Goal: Task Accomplishment & Management: Complete application form

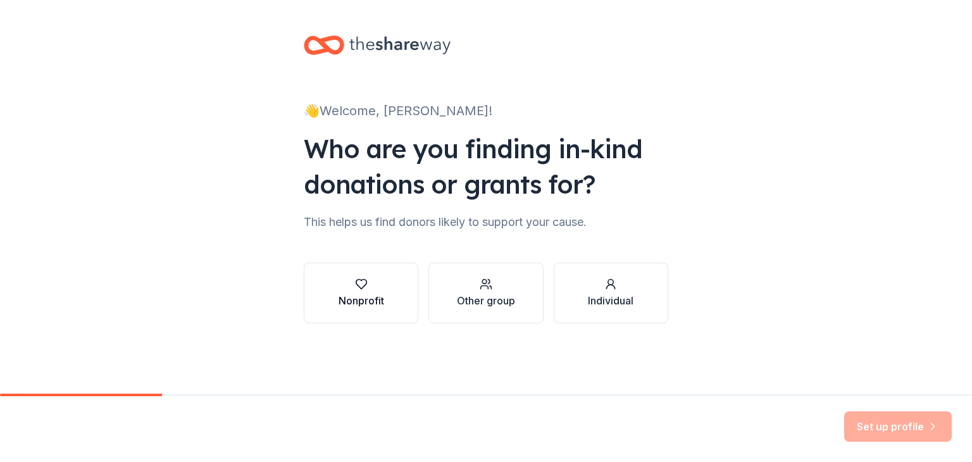
click at [352, 287] on div "button" at bounding box center [361, 284] width 46 height 13
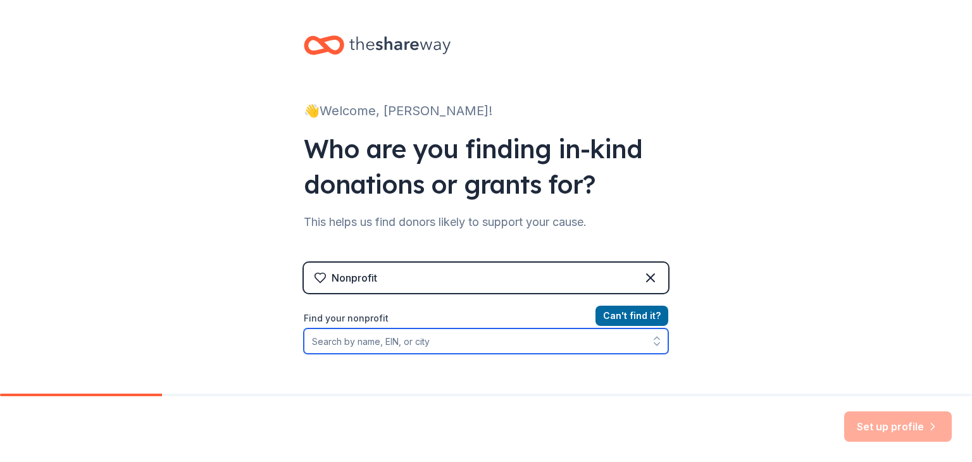
click at [404, 349] on input "Find your nonprofit" at bounding box center [486, 340] width 364 height 25
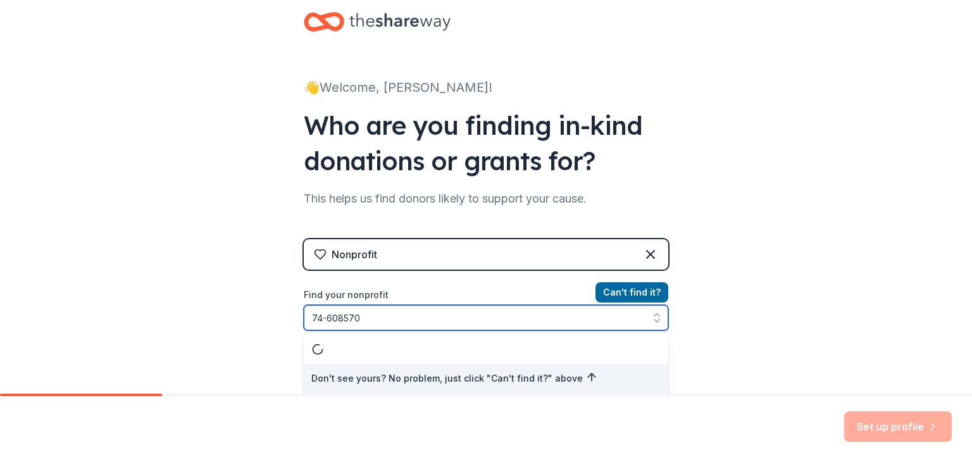
type input "[US_EMPLOYER_IDENTIFICATION_NUMBER]"
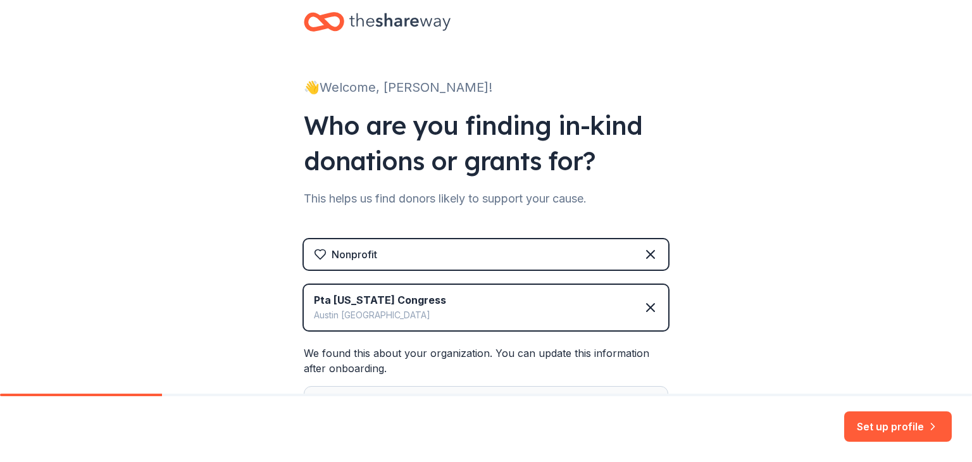
scroll to position [176, 0]
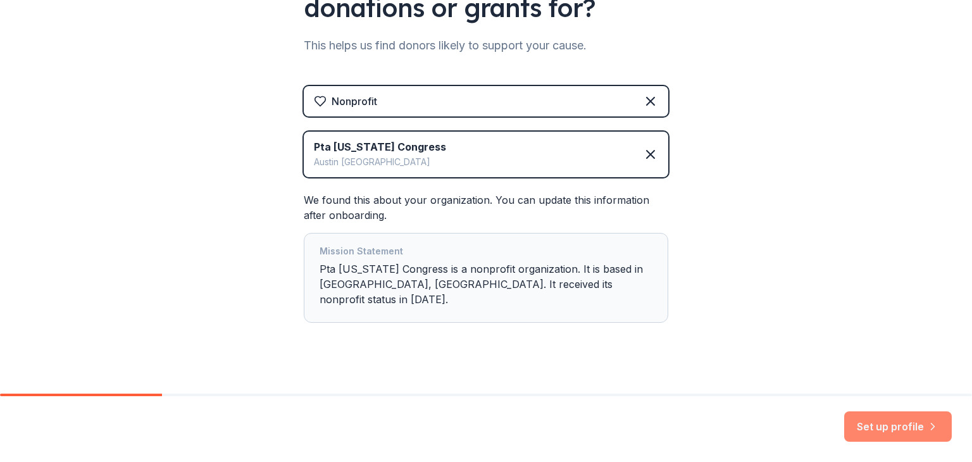
click at [870, 430] on button "Set up profile" at bounding box center [898, 426] width 108 height 30
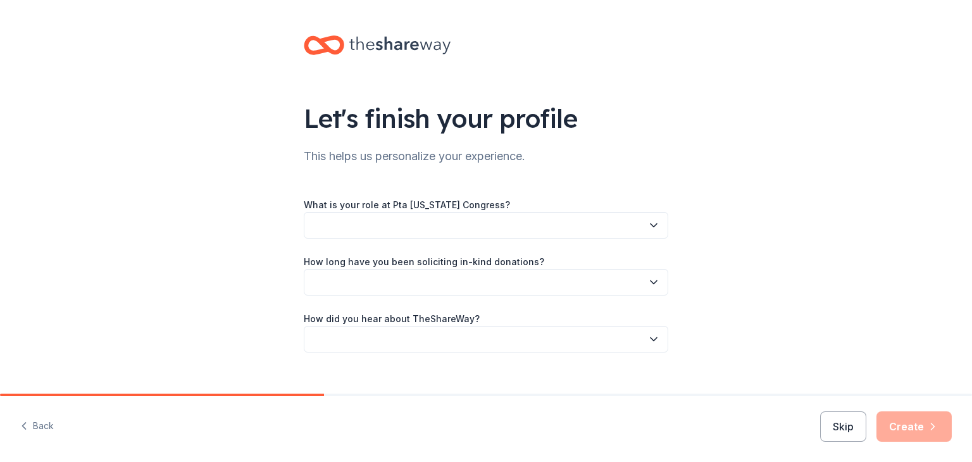
click at [463, 211] on div "What is your role at Pta [US_STATE] Congress?" at bounding box center [486, 218] width 364 height 42
click at [471, 230] on button "button" at bounding box center [486, 225] width 364 height 27
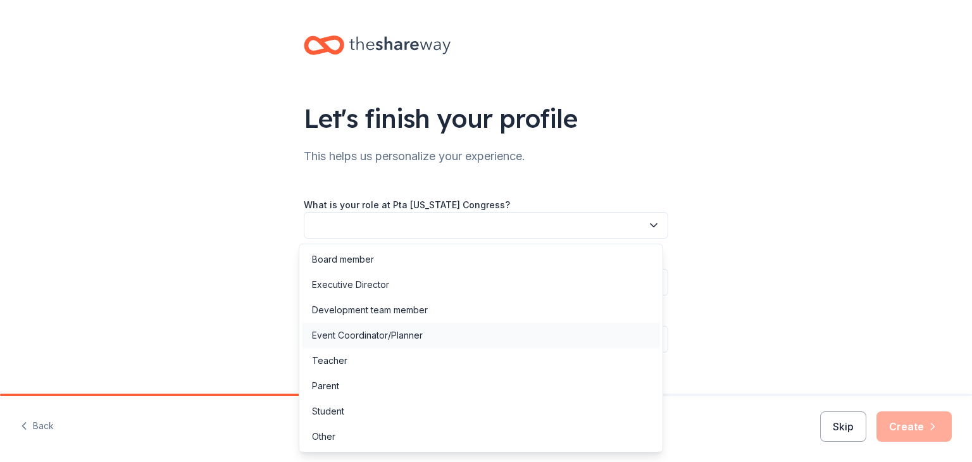
click at [375, 337] on div "Event Coordinator/Planner" at bounding box center [367, 335] width 111 height 15
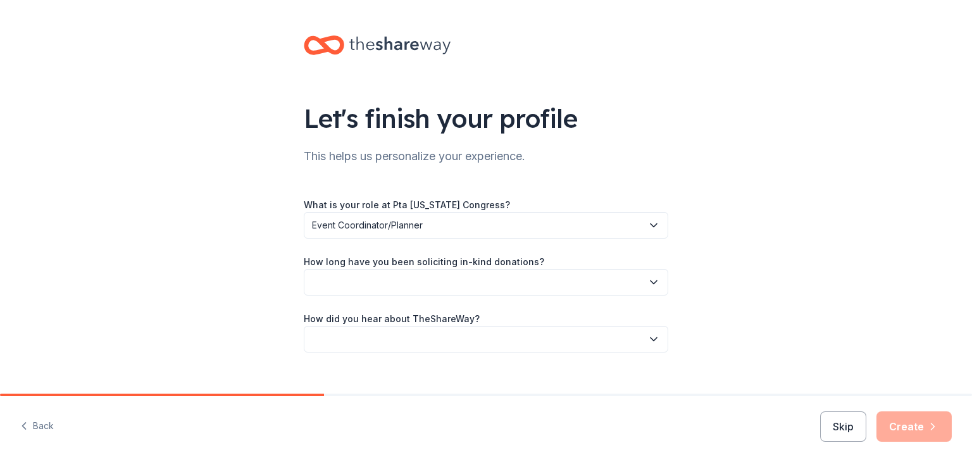
click at [405, 284] on button "button" at bounding box center [486, 282] width 364 height 27
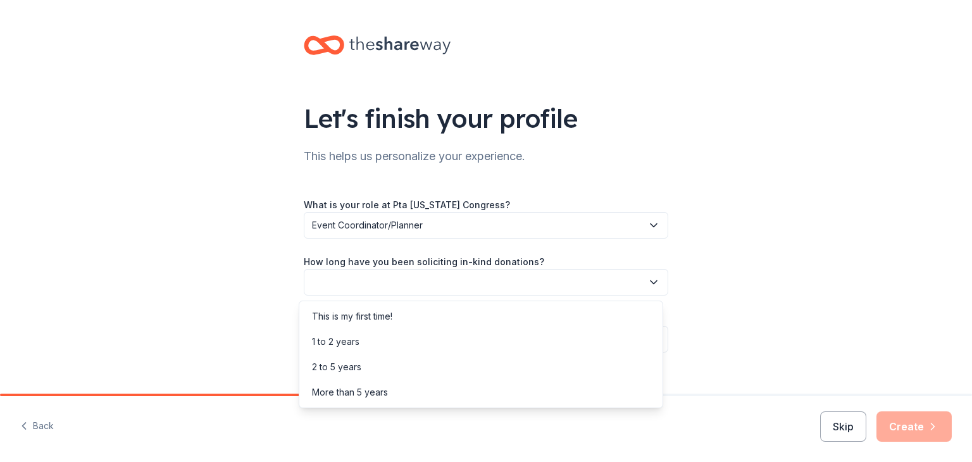
click at [405, 284] on button "button" at bounding box center [486, 282] width 364 height 27
click at [400, 337] on div "1 to 2 years" at bounding box center [481, 341] width 358 height 25
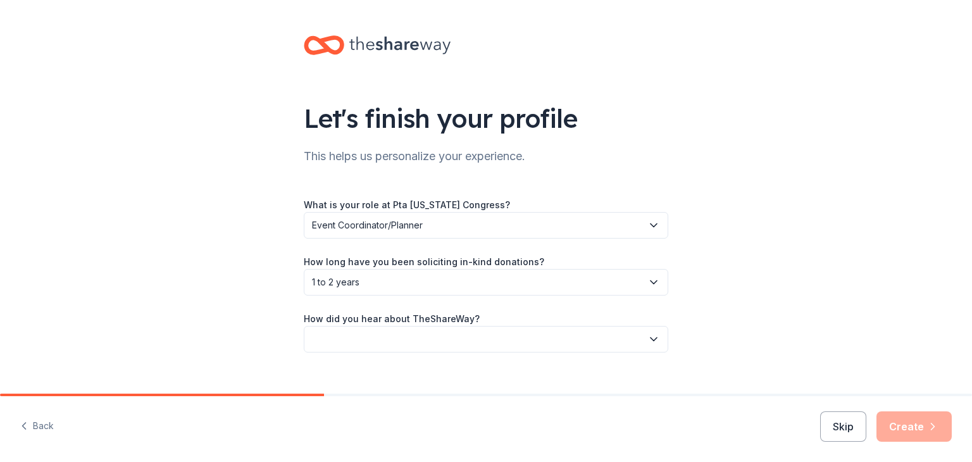
click at [400, 337] on button "button" at bounding box center [486, 339] width 364 height 27
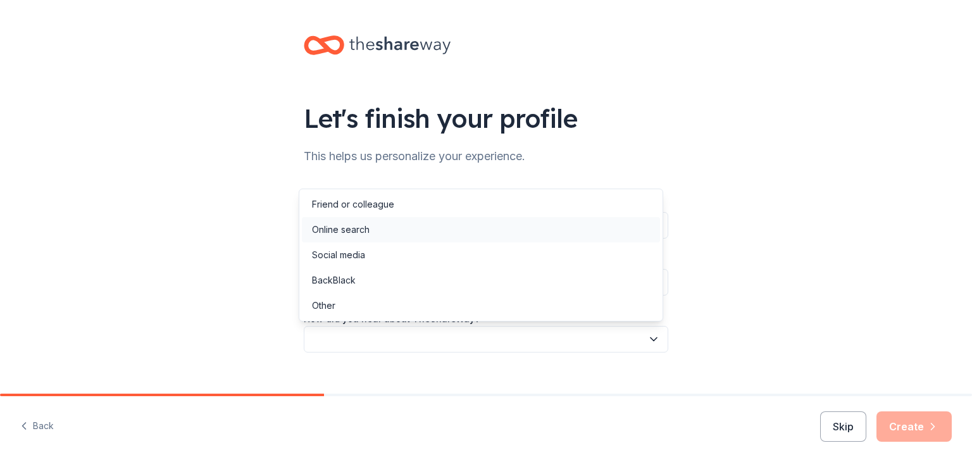
click at [378, 228] on div "Online search" at bounding box center [481, 229] width 358 height 25
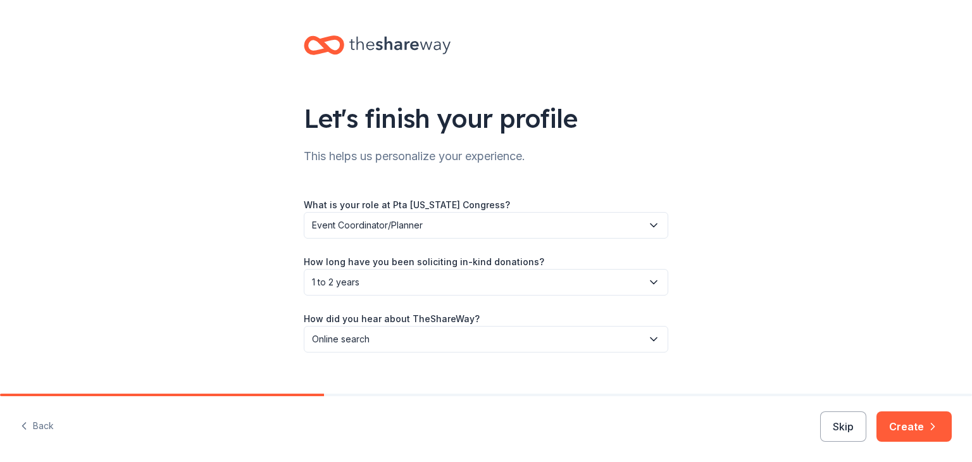
scroll to position [20, 0]
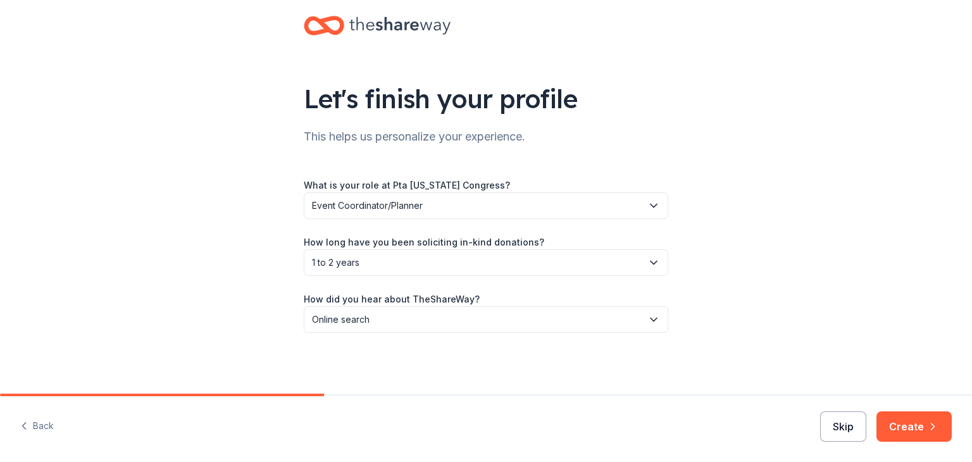
click at [848, 434] on button "Skip" at bounding box center [843, 426] width 46 height 30
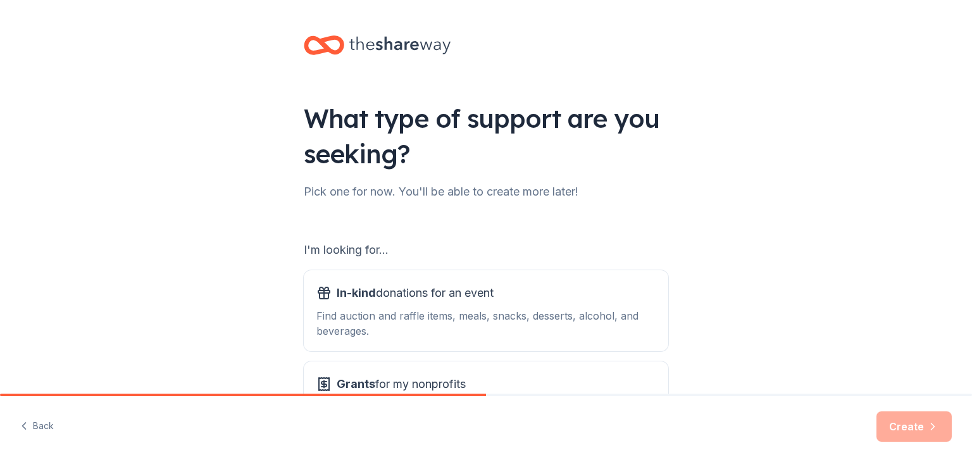
scroll to position [117, 0]
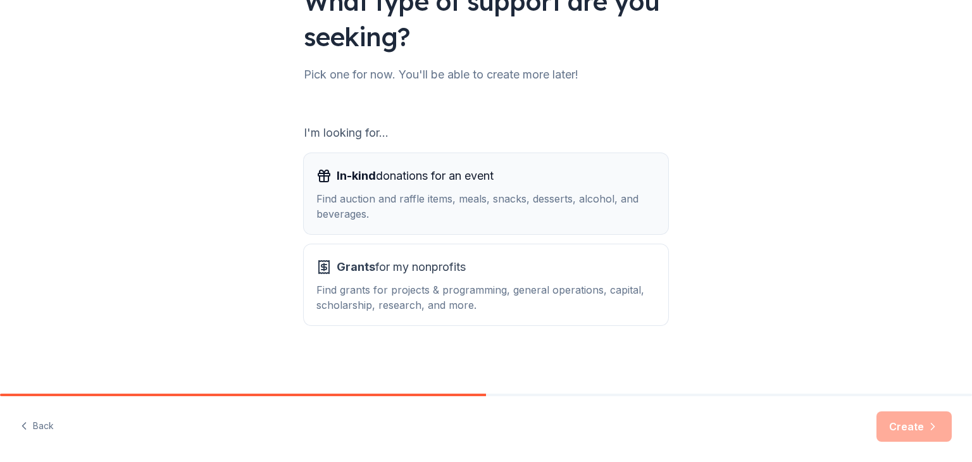
click at [447, 187] on div "In-kind donations for an event Find auction and raffle items, meals, snacks, de…" at bounding box center [485, 194] width 339 height 56
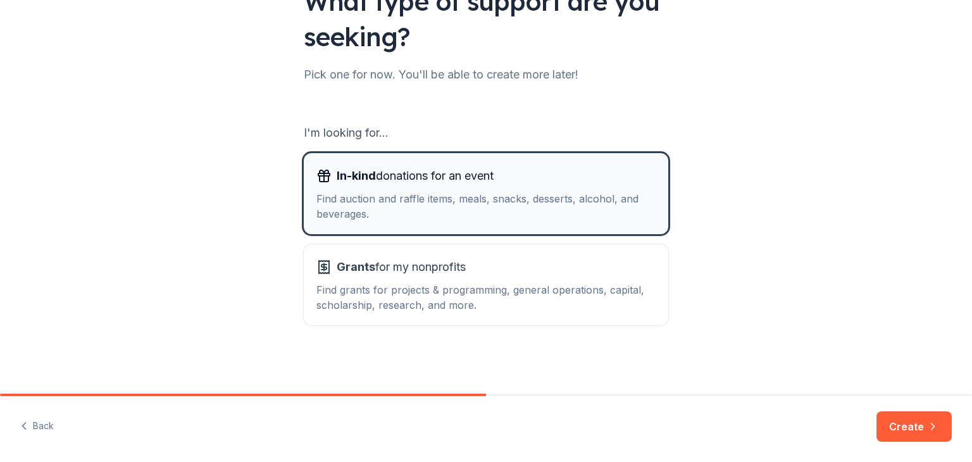
click at [447, 187] on div "In-kind donations for an event Find auction and raffle items, meals, snacks, de…" at bounding box center [485, 194] width 339 height 56
click at [906, 421] on button "Create" at bounding box center [913, 426] width 75 height 30
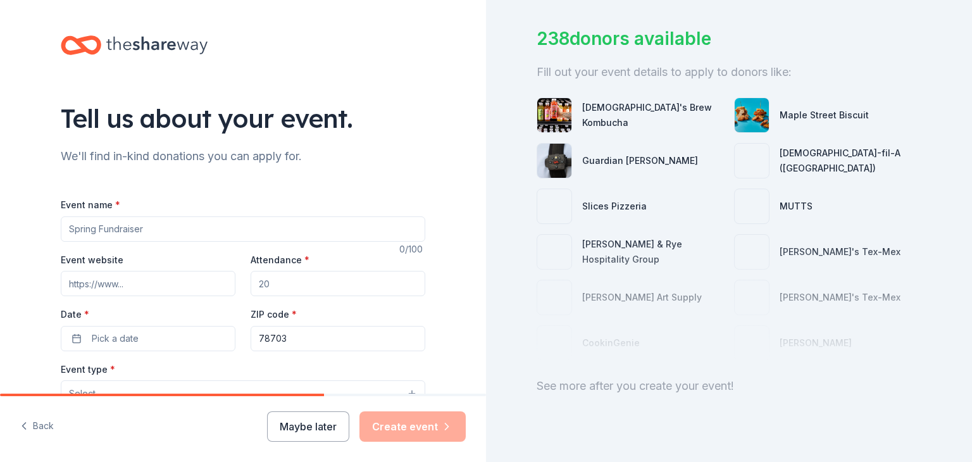
scroll to position [101, 0]
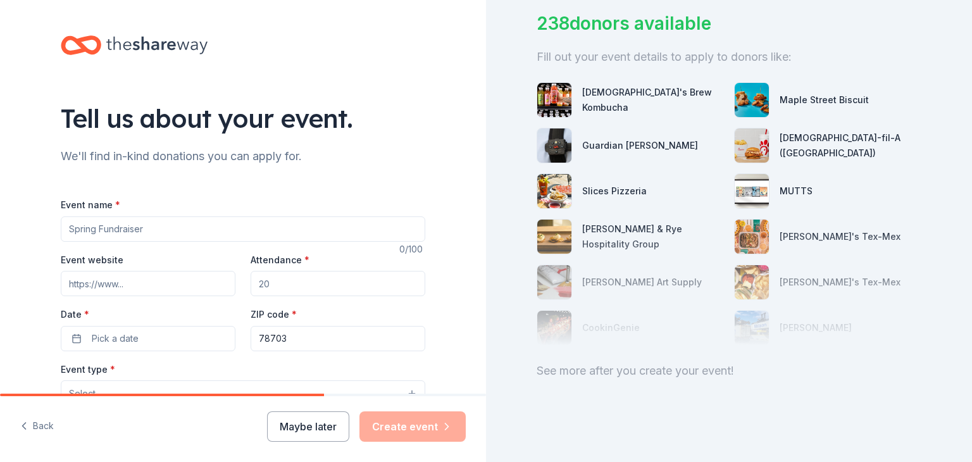
click at [142, 229] on input "Event name *" at bounding box center [243, 228] width 364 height 25
type input "Octoberama"
click at [280, 287] on input "Attendance *" at bounding box center [338, 283] width 175 height 25
type input "500"
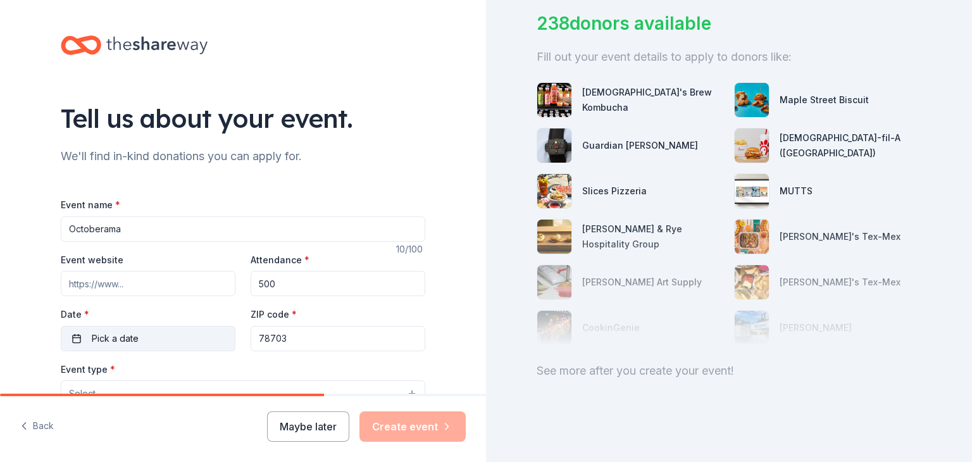
click at [158, 328] on button "Pick a date" at bounding box center [148, 338] width 175 height 25
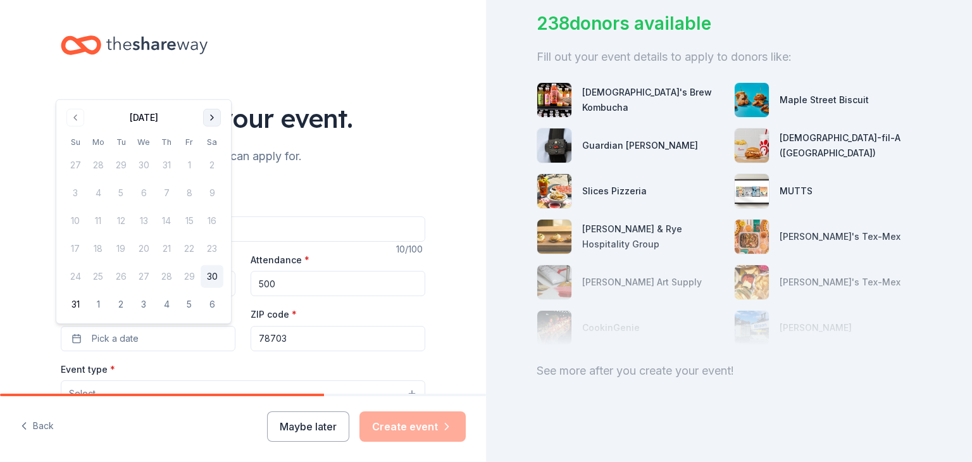
click at [206, 120] on button "Go to next month" at bounding box center [212, 118] width 18 height 18
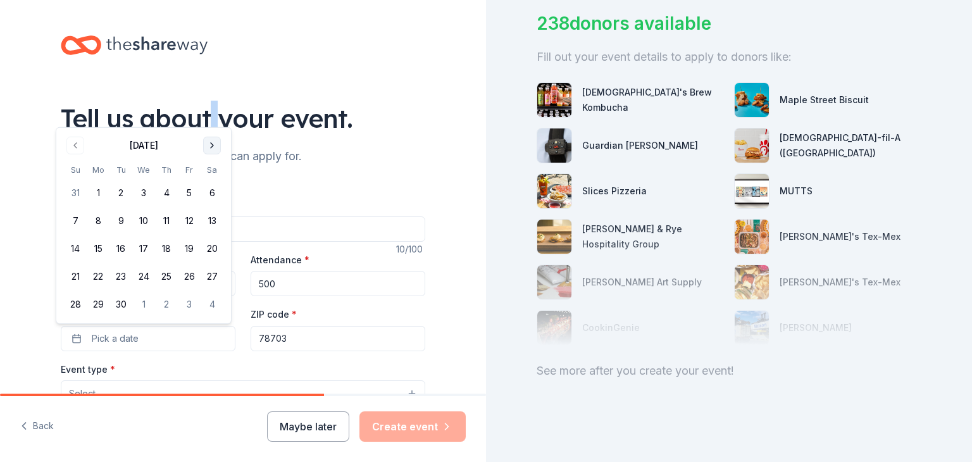
click at [206, 120] on div "Tell us about your event." at bounding box center [243, 118] width 364 height 35
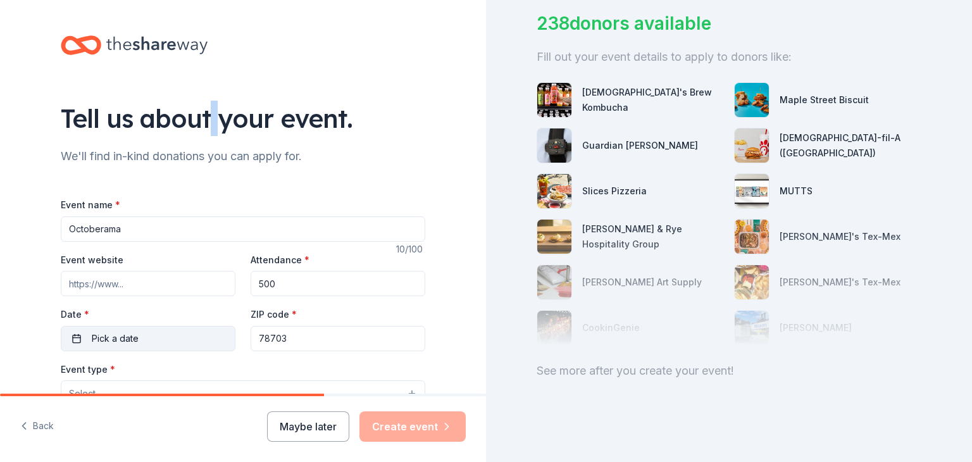
click at [139, 335] on button "Pick a date" at bounding box center [148, 338] width 175 height 25
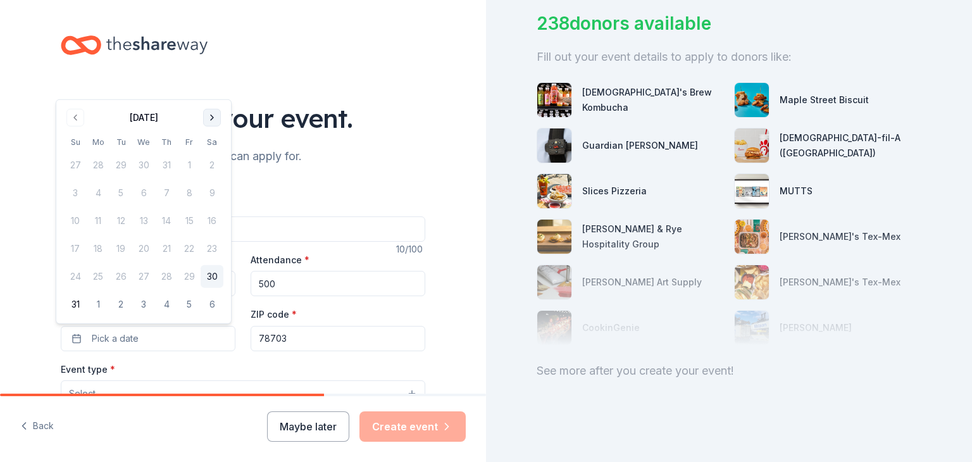
click at [213, 118] on button "Go to next month" at bounding box center [212, 118] width 18 height 18
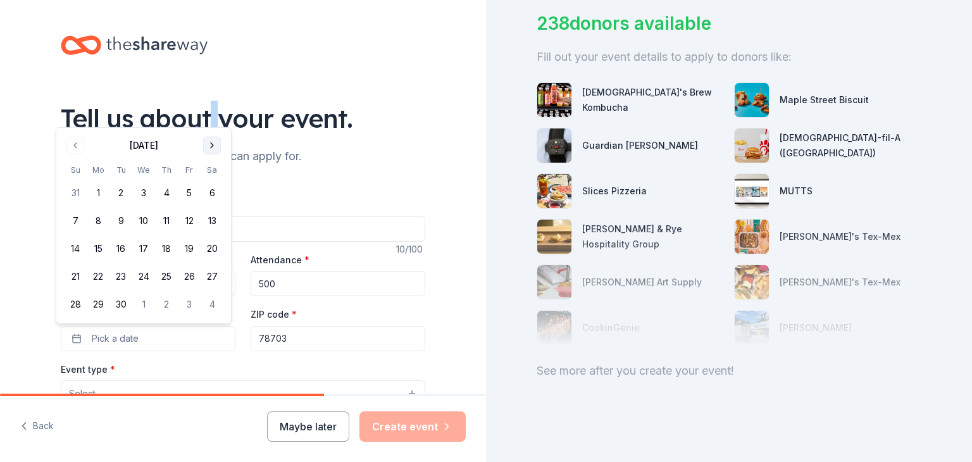
click at [213, 118] on div "Tell us about your event." at bounding box center [243, 118] width 364 height 35
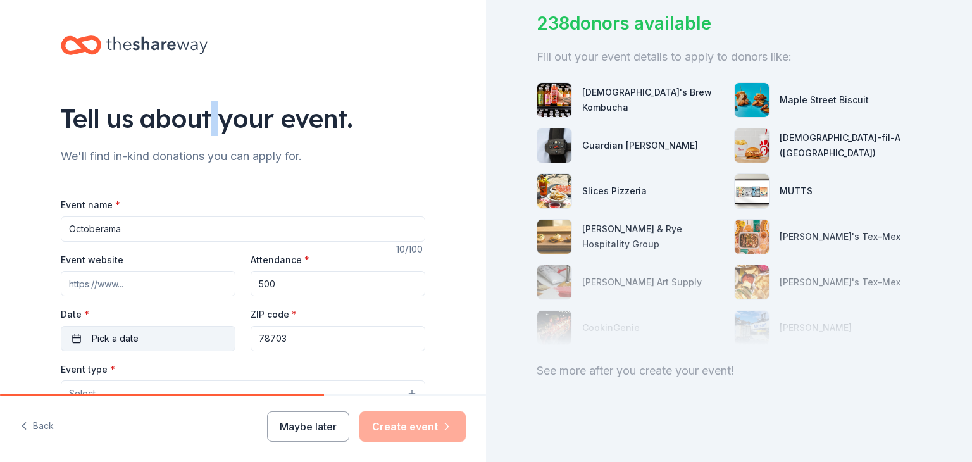
click at [118, 332] on span "Pick a date" at bounding box center [115, 338] width 47 height 15
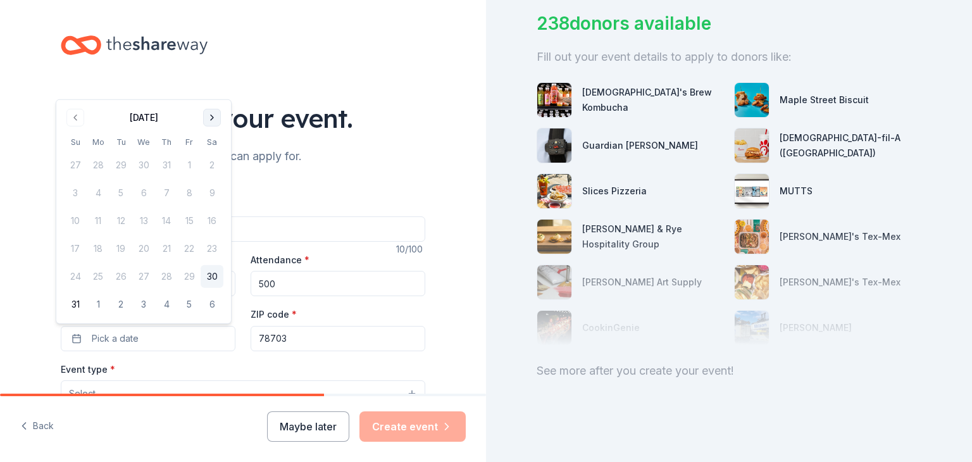
click at [211, 118] on button "Go to next month" at bounding box center [212, 118] width 18 height 18
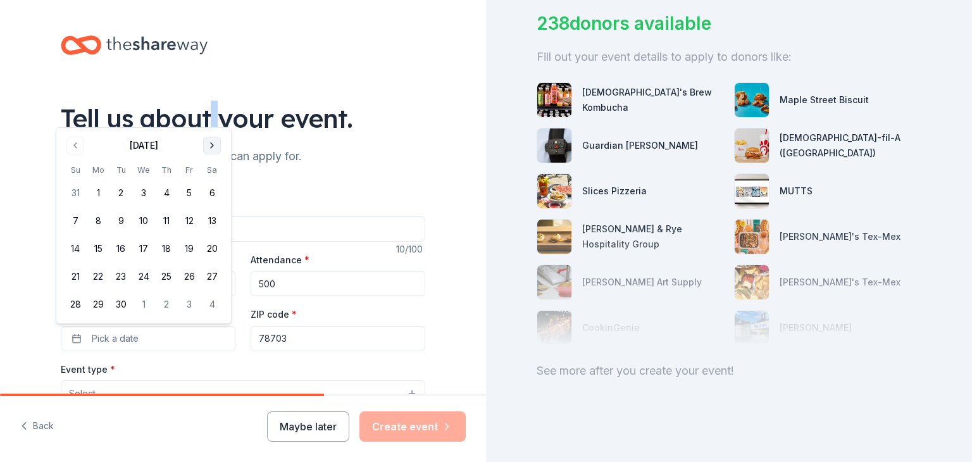
click at [209, 146] on button "Go to next month" at bounding box center [212, 146] width 18 height 18
click at [214, 274] on button "25" at bounding box center [212, 276] width 23 height 23
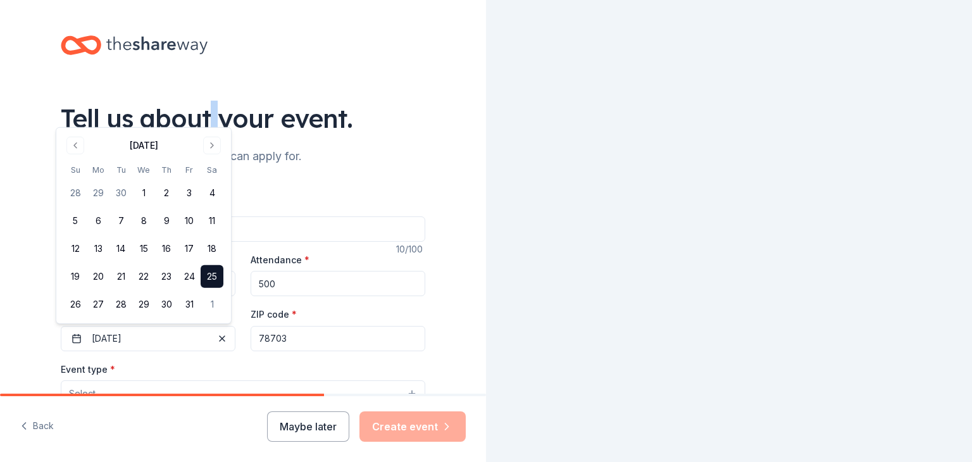
scroll to position [0, 0]
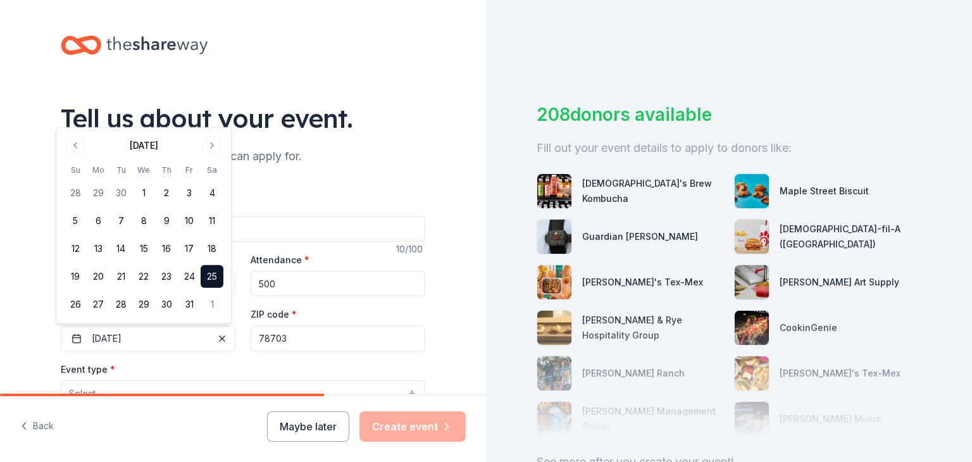
click at [31, 350] on div "Tell us about your event. We'll find in-kind donations you can apply for. Event…" at bounding box center [243, 421] width 486 height 842
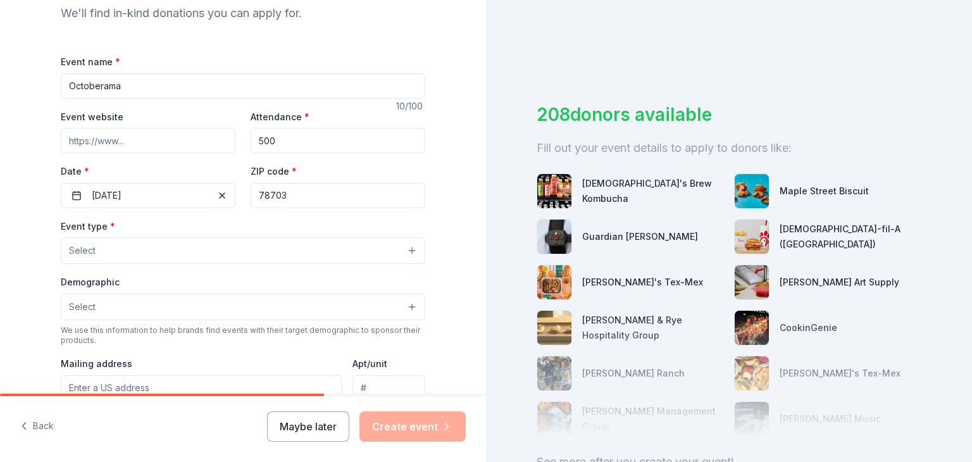
scroll to position [144, 0]
click at [113, 238] on button "Select" at bounding box center [243, 249] width 364 height 27
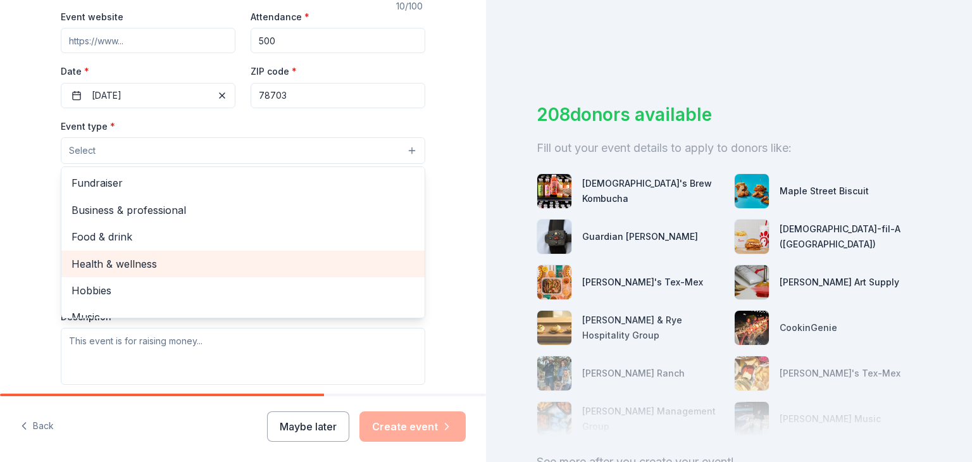
scroll to position [244, 0]
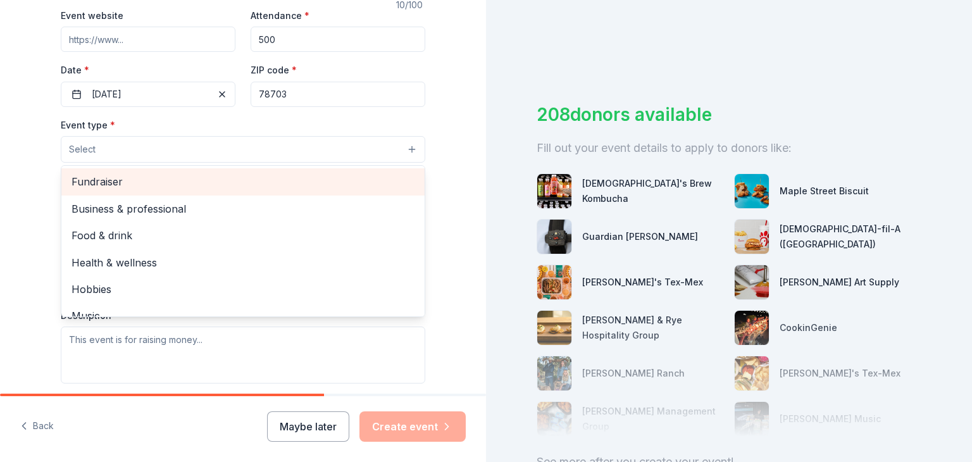
click at [99, 185] on span "Fundraiser" at bounding box center [242, 181] width 343 height 16
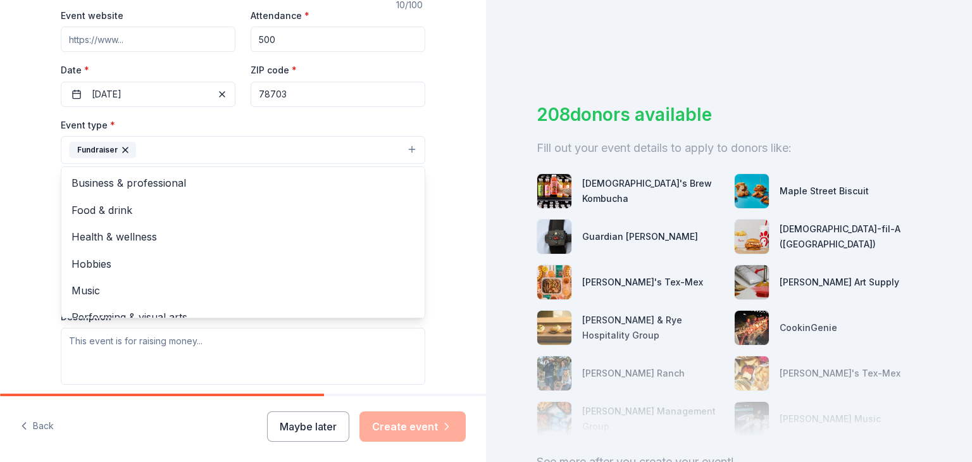
click at [0, 206] on div "Tell us about your event. We'll find in-kind donations you can apply for. Event…" at bounding box center [243, 177] width 486 height 843
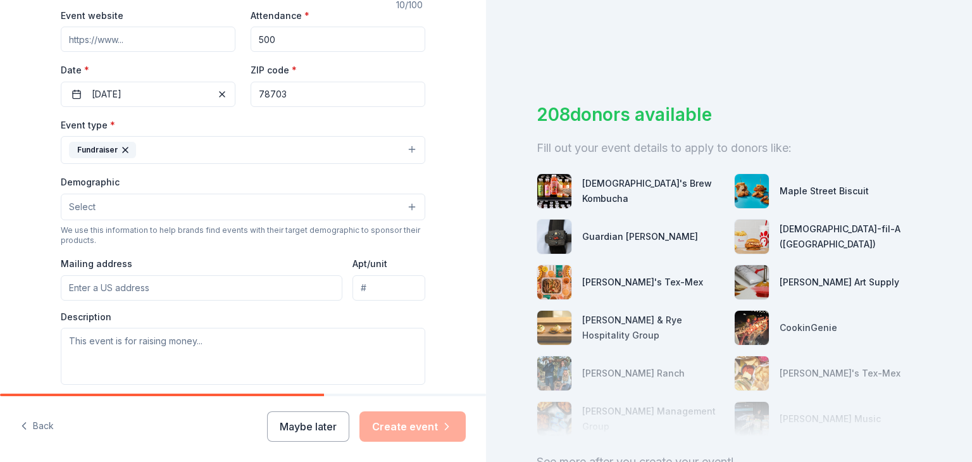
click at [149, 155] on button "Fundraiser" at bounding box center [243, 150] width 364 height 28
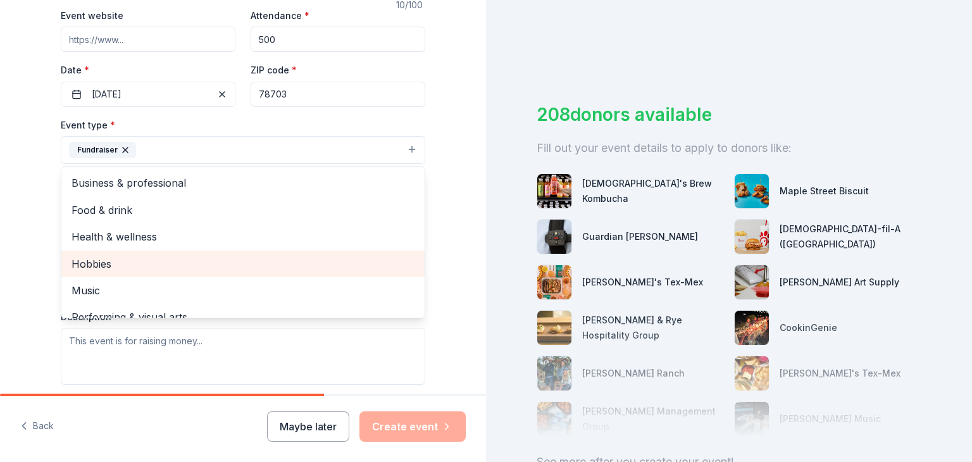
scroll to position [15, 0]
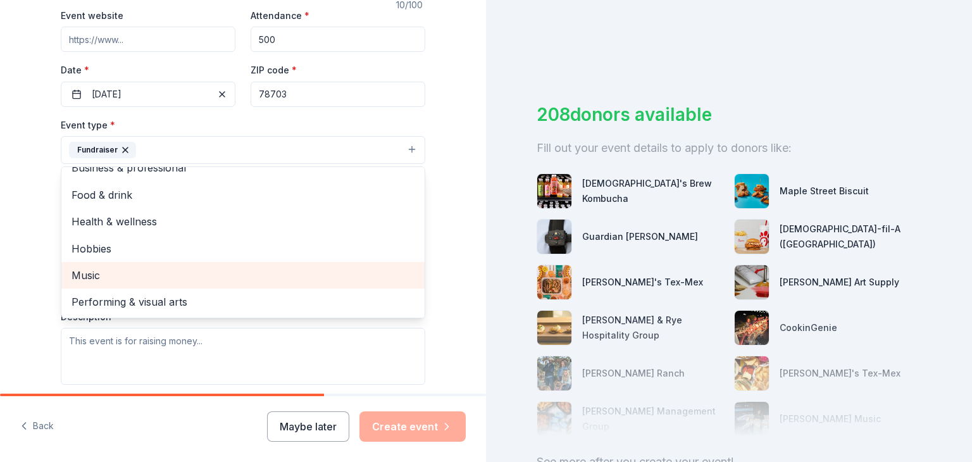
click at [164, 276] on span "Music" at bounding box center [242, 275] width 343 height 16
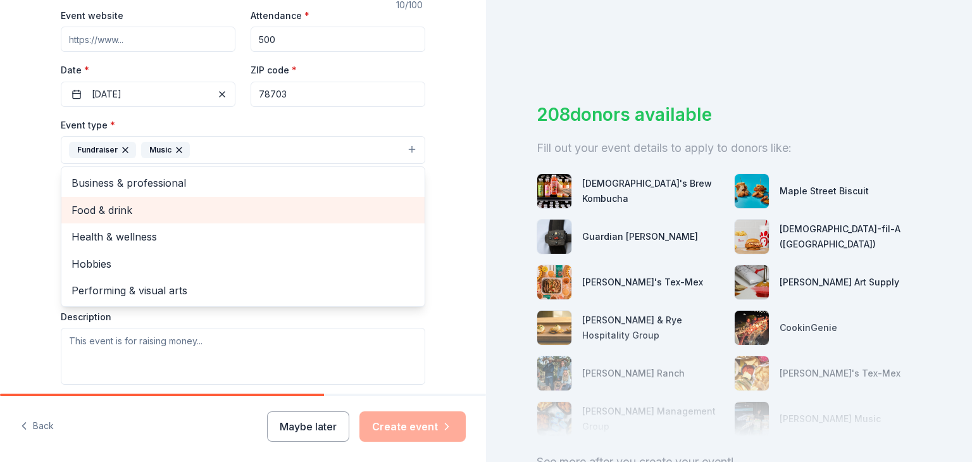
click at [134, 209] on span "Food & drink" at bounding box center [242, 210] width 343 height 16
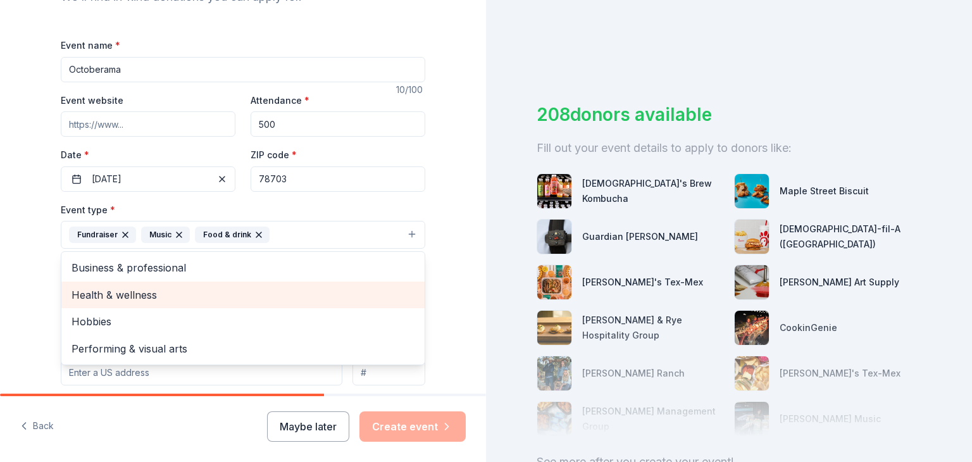
scroll to position [159, 0]
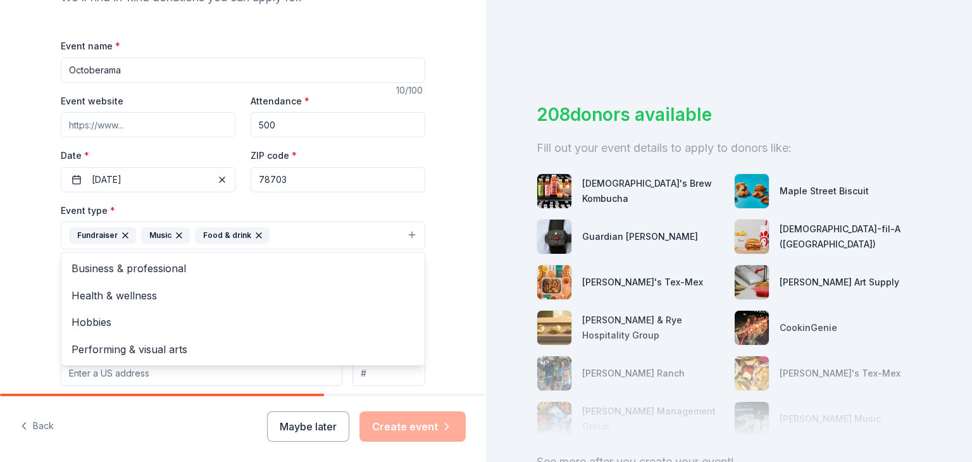
click at [23, 252] on div "Tell us about your event. We'll find in-kind donations you can apply for. Event…" at bounding box center [243, 262] width 486 height 843
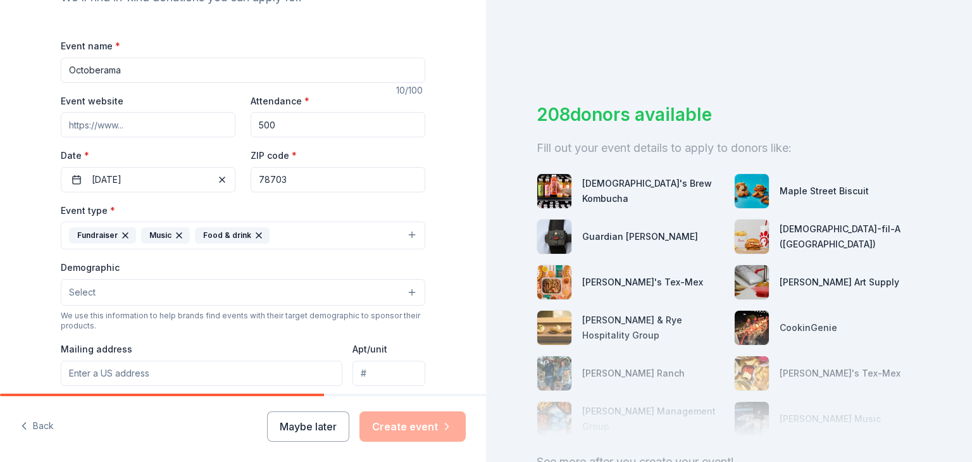
click at [77, 288] on span "Select" at bounding box center [82, 292] width 27 height 15
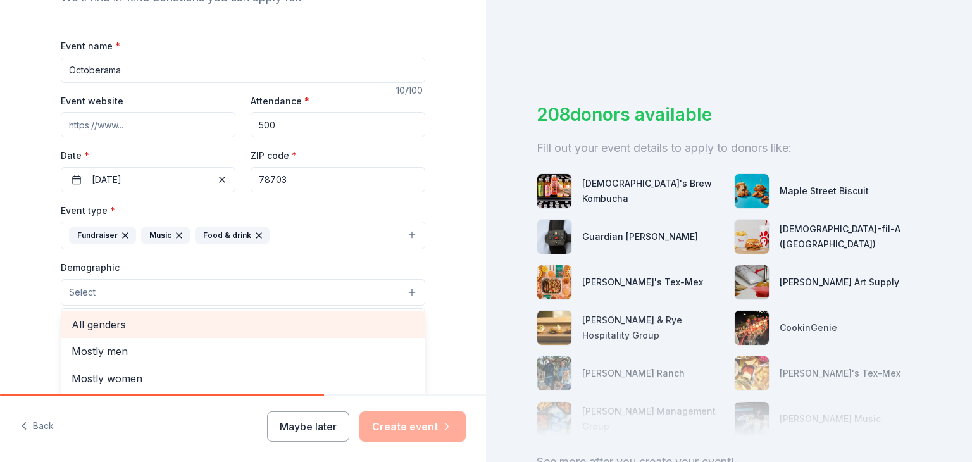
click at [87, 325] on span "All genders" at bounding box center [242, 324] width 343 height 16
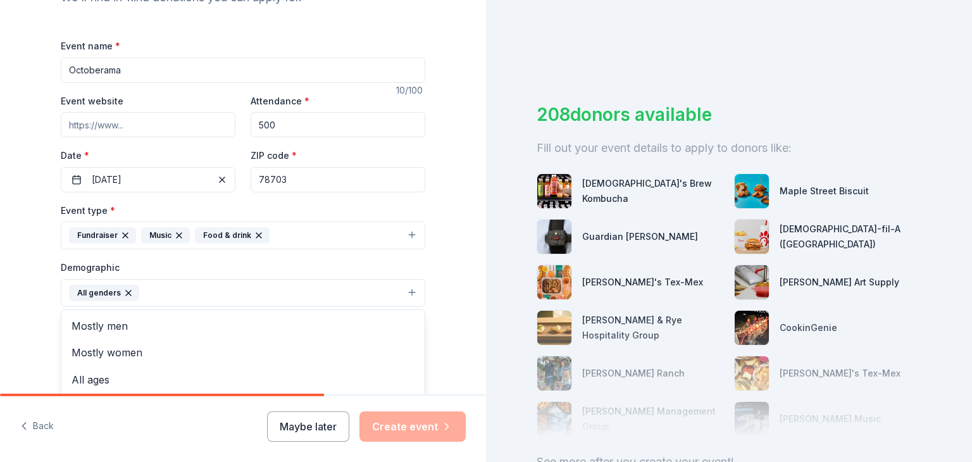
click at [21, 333] on div "Tell us about your event. We'll find in-kind donations you can apply for. Event…" at bounding box center [243, 263] width 486 height 845
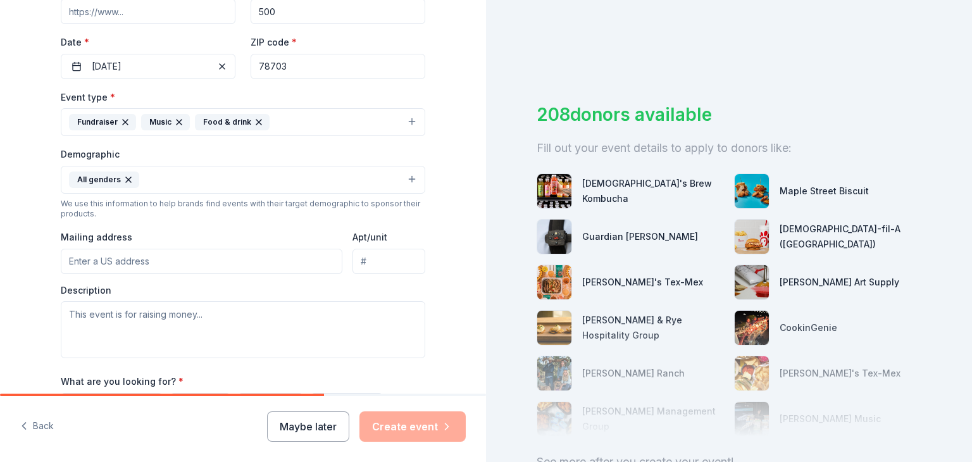
scroll to position [273, 0]
click at [151, 183] on button "All genders" at bounding box center [243, 179] width 364 height 28
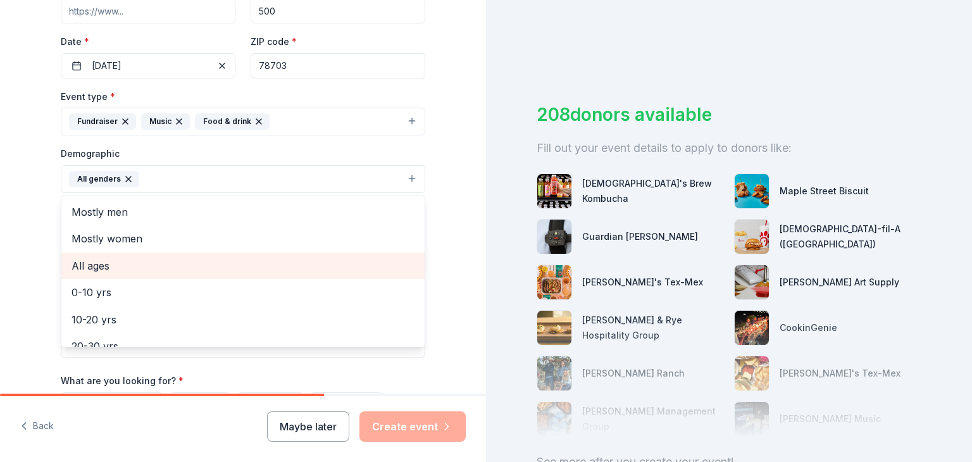
click at [123, 261] on span "All ages" at bounding box center [242, 265] width 343 height 16
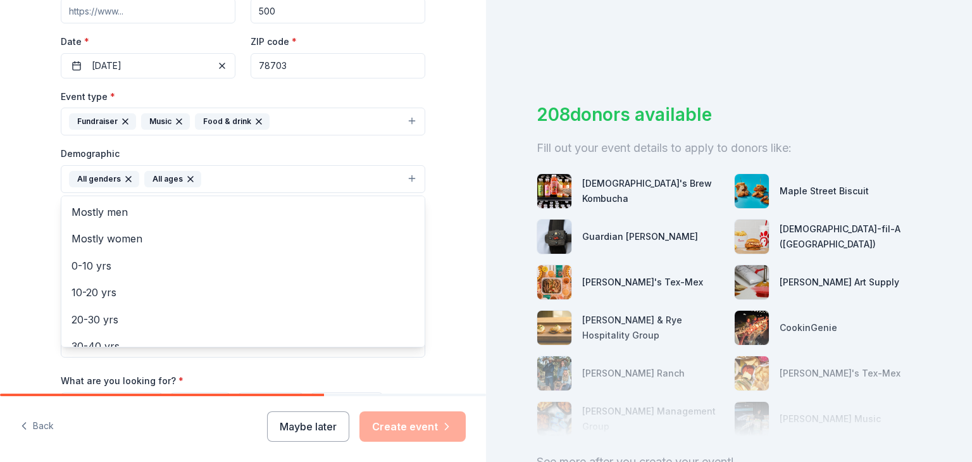
click at [29, 263] on div "Tell us about your event. We'll find in-kind donations you can apply for. Event…" at bounding box center [243, 149] width 486 height 845
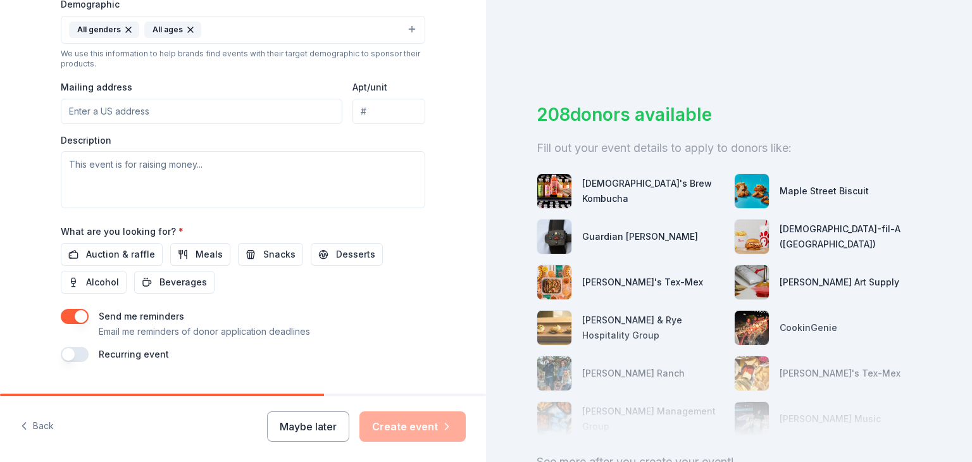
scroll to position [424, 0]
click at [89, 245] on span "Auction & raffle" at bounding box center [120, 252] width 69 height 15
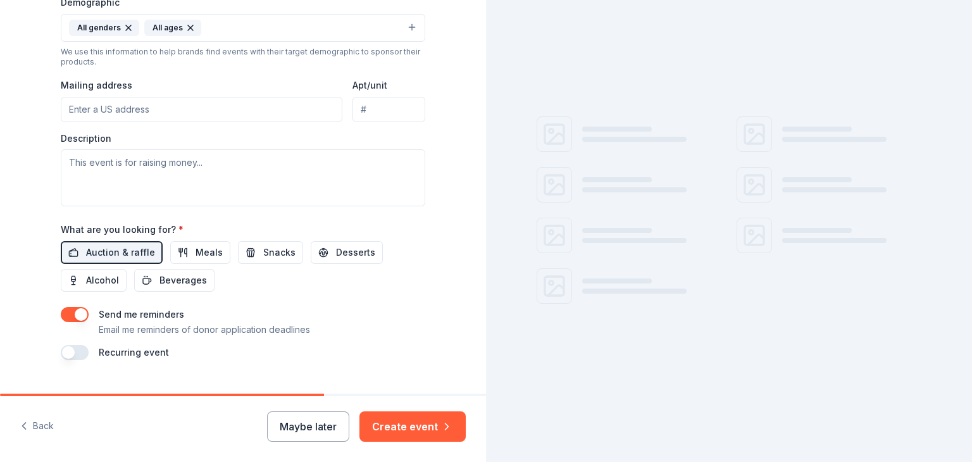
scroll to position [450, 0]
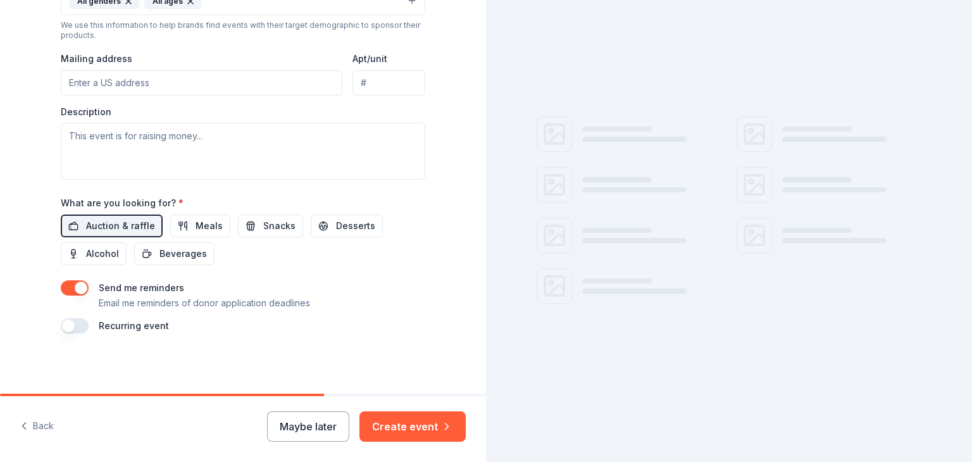
click at [78, 292] on button "button" at bounding box center [75, 287] width 28 height 15
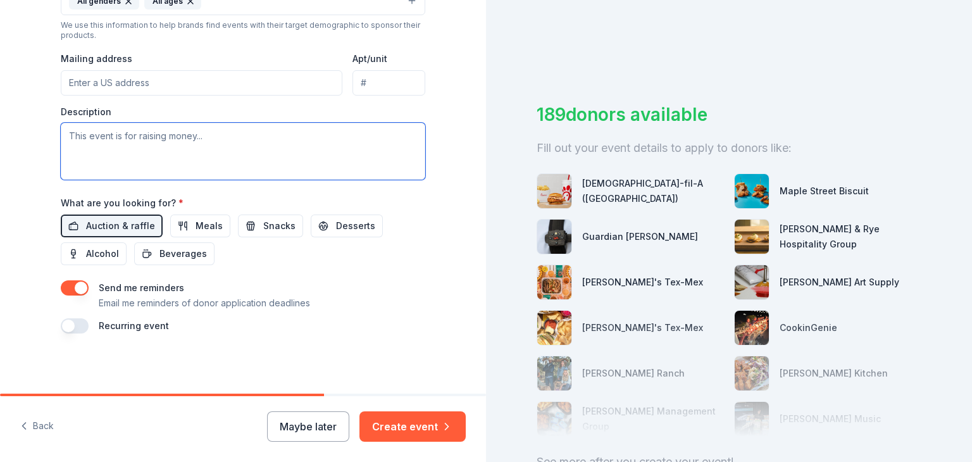
click at [167, 169] on textarea at bounding box center [243, 151] width 364 height 57
paste textarea "[PERSON_NAME] Elementary PTA is seeking donations for our Octoberama Silent Auc…"
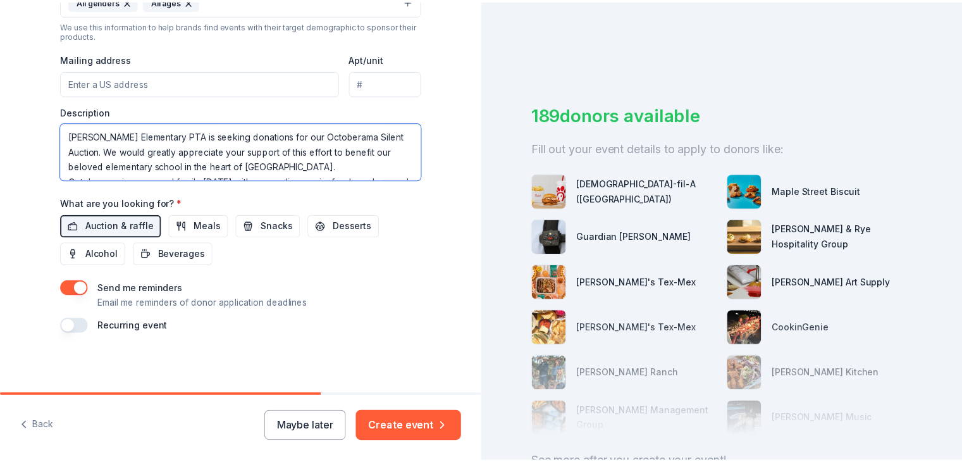
scroll to position [175, 0]
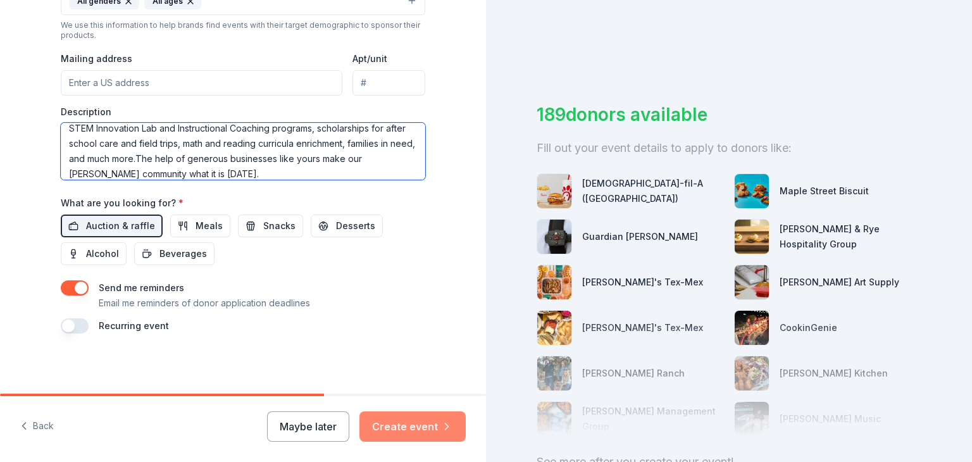
type textarea "[PERSON_NAME] Elementary PTA is seeking donations for our Octoberama Silent Auc…"
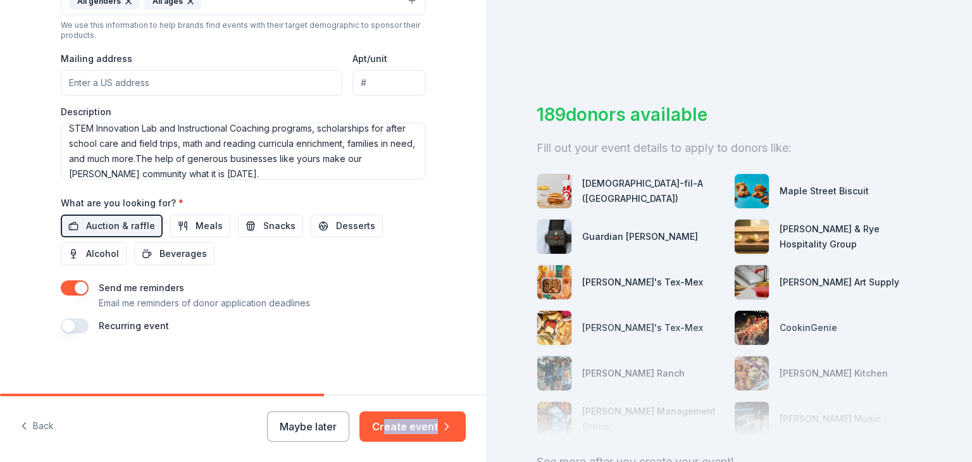
drag, startPoint x: 431, startPoint y: 441, endPoint x: 354, endPoint y: 398, distance: 87.8
click at [354, 398] on div "Back Maybe later Create event" at bounding box center [243, 429] width 486 height 66
click at [121, 302] on p "Email me reminders of donor application deadlines" at bounding box center [204, 302] width 211 height 15
click at [63, 287] on button "button" at bounding box center [75, 287] width 28 height 15
click at [395, 427] on button "Create event" at bounding box center [412, 426] width 106 height 30
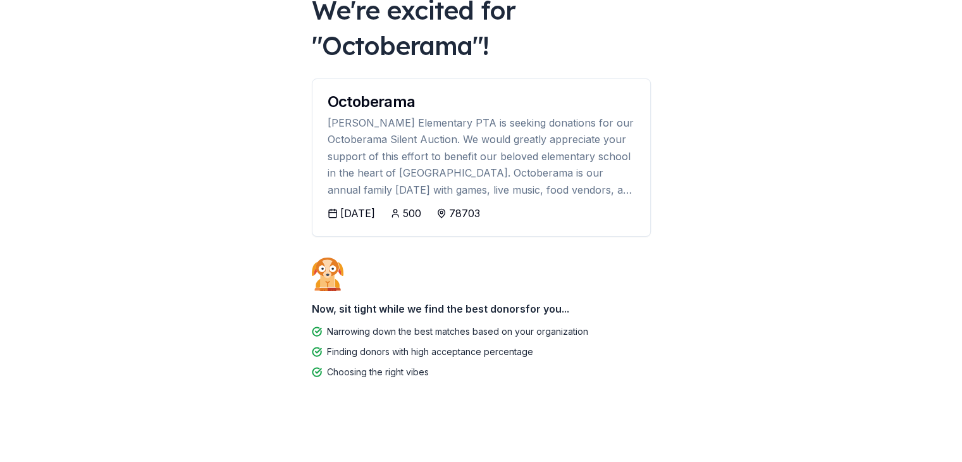
scroll to position [89, 0]
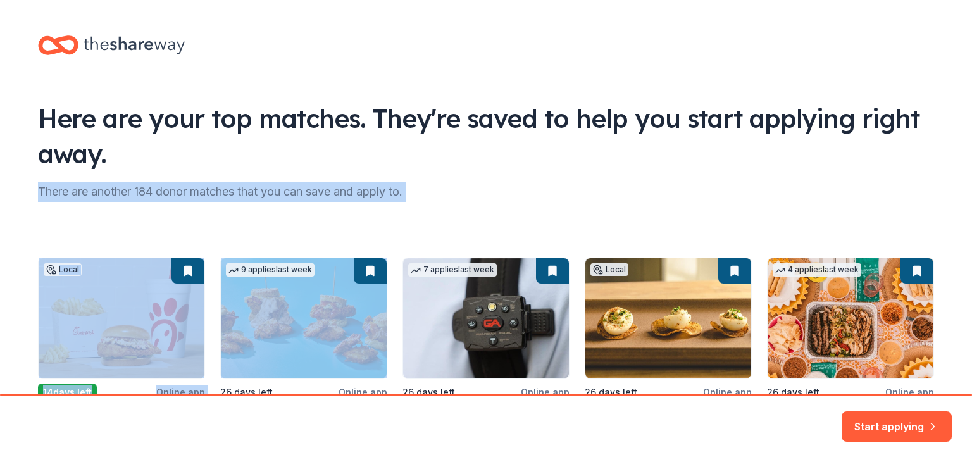
drag, startPoint x: 347, startPoint y: 206, endPoint x: 354, endPoint y: 125, distance: 81.3
click at [354, 125] on div "Here are your top matches. They're saved to help you start applying right away.…" at bounding box center [486, 259] width 936 height 519
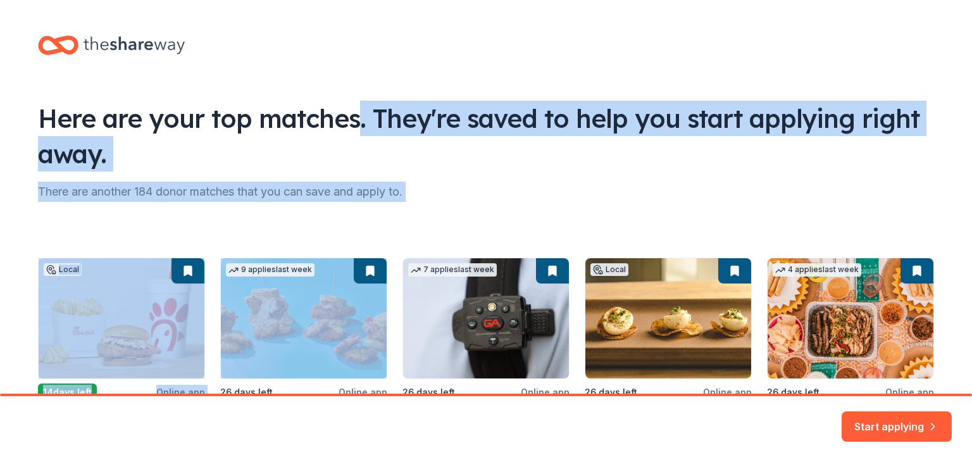
click at [483, 183] on div "There are another 184 donor matches that you can save and apply to." at bounding box center [486, 192] width 896 height 20
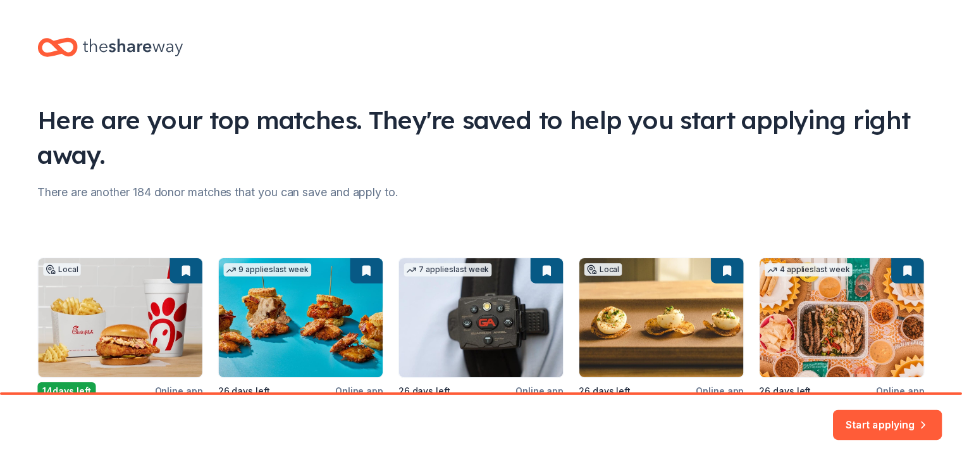
scroll to position [126, 0]
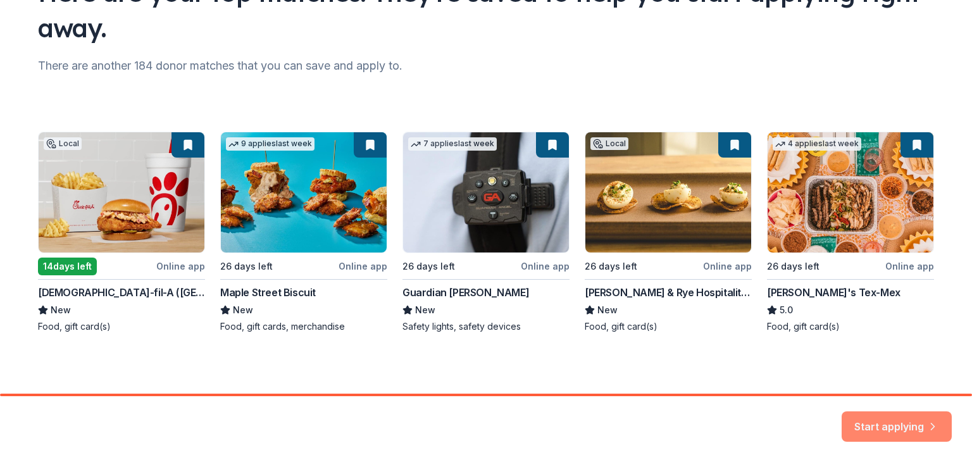
click at [865, 414] on button "Start applying" at bounding box center [896, 419] width 110 height 30
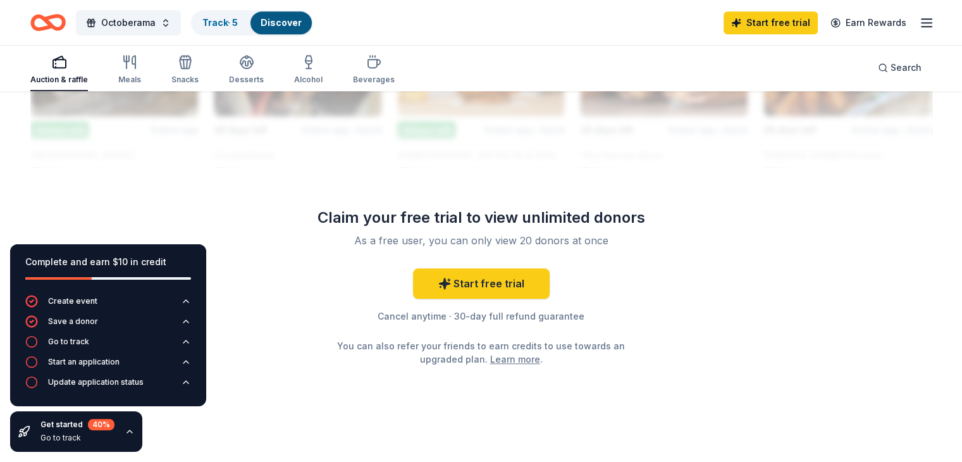
scroll to position [1254, 0]
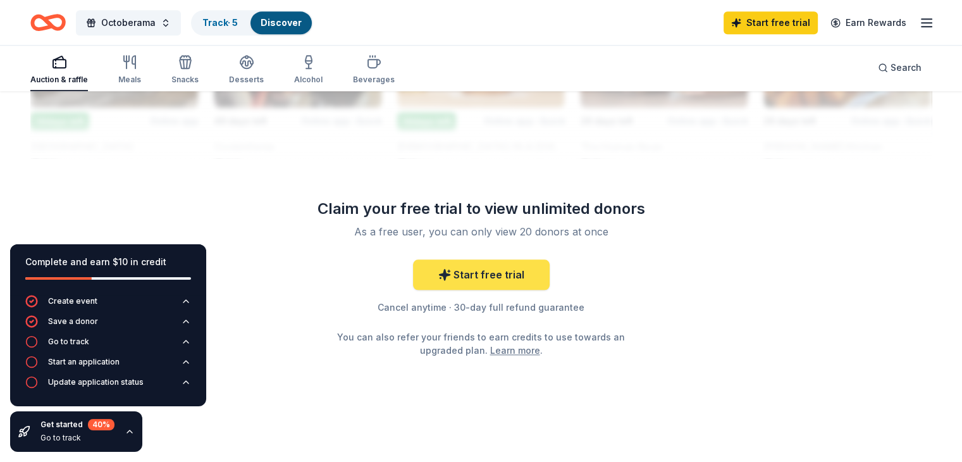
click at [417, 276] on link "Start free trial" at bounding box center [481, 274] width 137 height 30
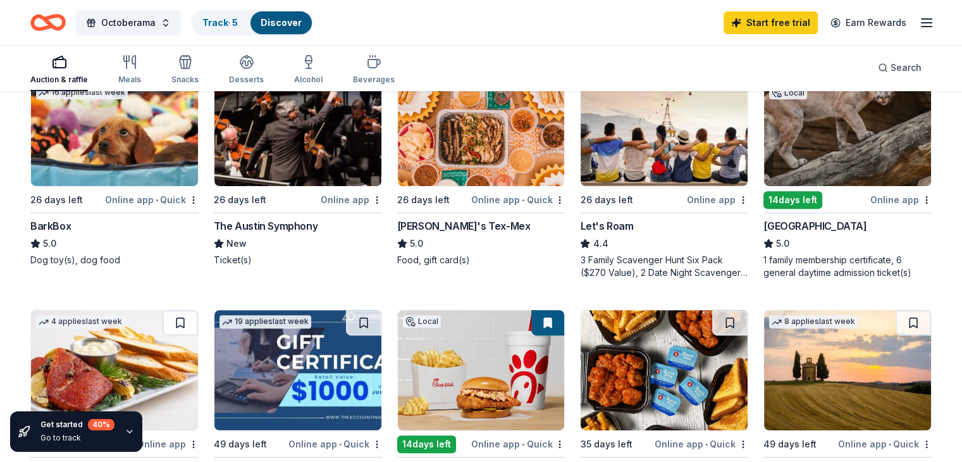
scroll to position [405, 0]
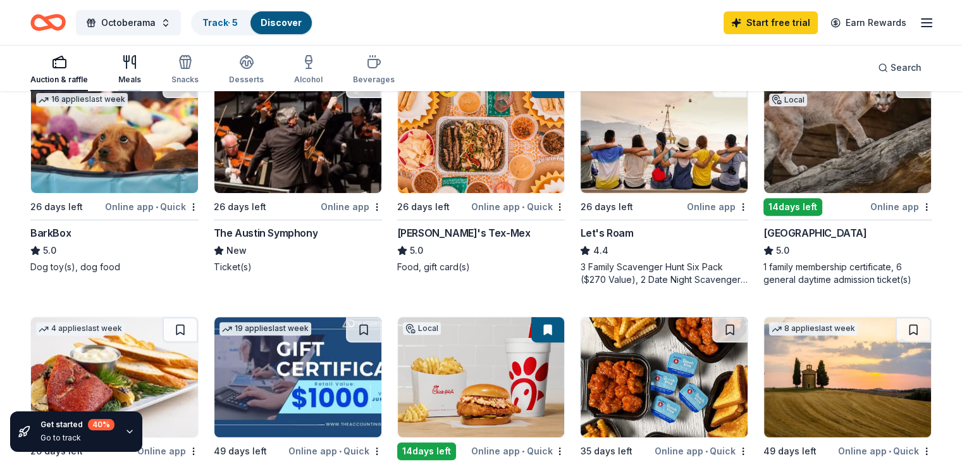
click at [141, 73] on div "Meals" at bounding box center [129, 69] width 23 height 30
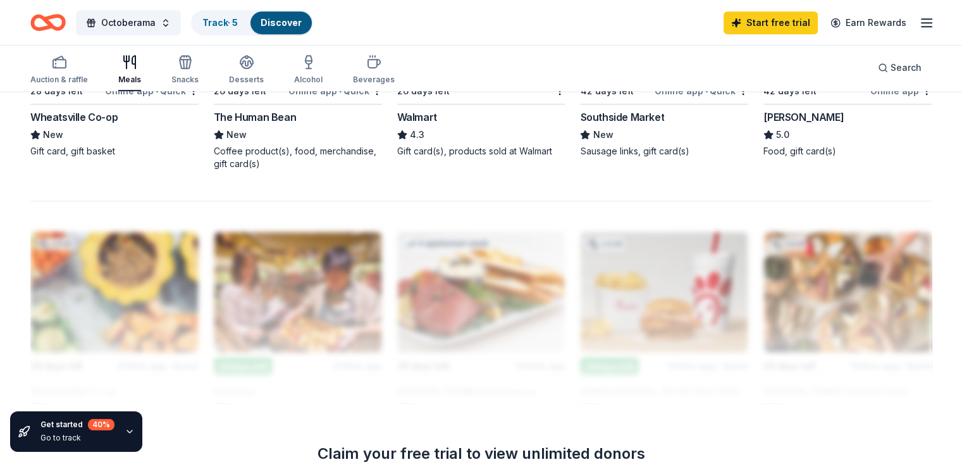
scroll to position [997, 0]
click at [264, 72] on div "Desserts" at bounding box center [246, 69] width 35 height 30
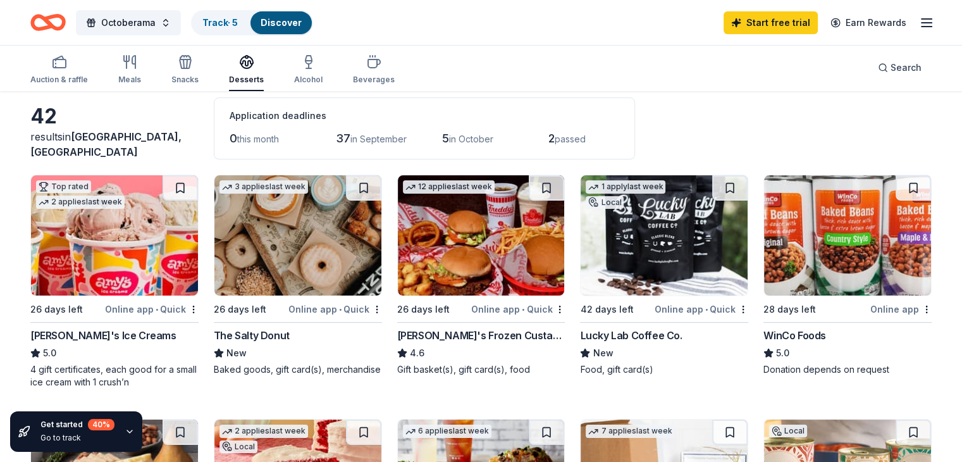
scroll to position [47, 0]
